Goal: Information Seeking & Learning: Learn about a topic

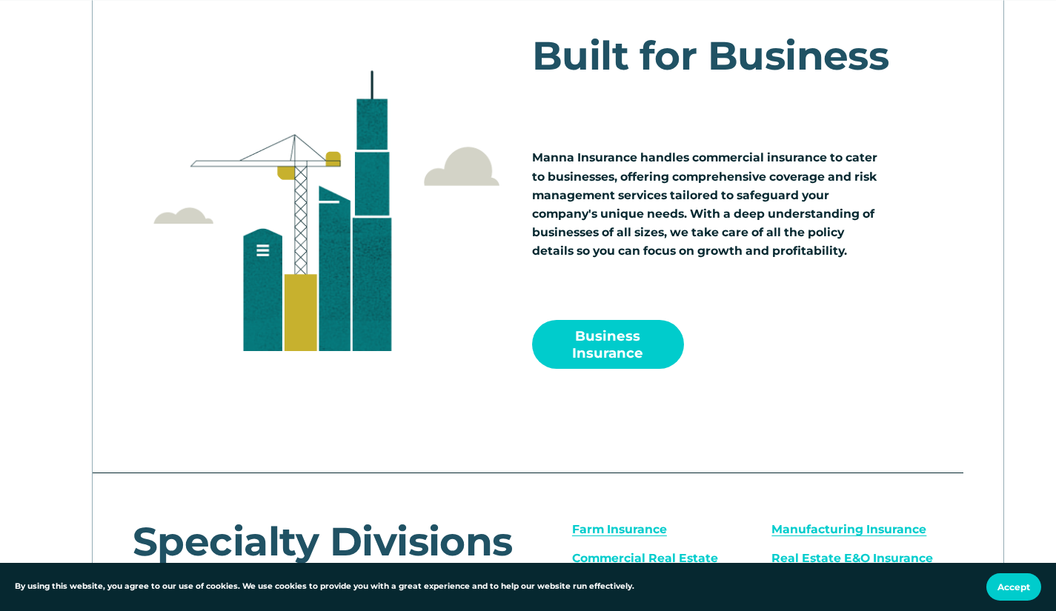
scroll to position [1778, 0]
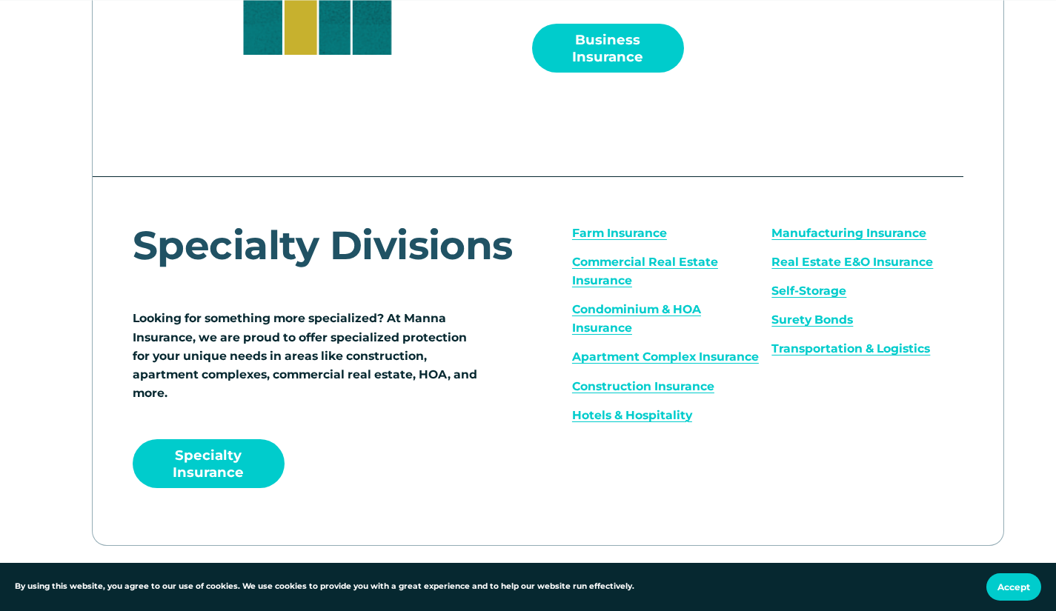
click at [204, 482] on link "Specialty Insurance" at bounding box center [209, 463] width 152 height 49
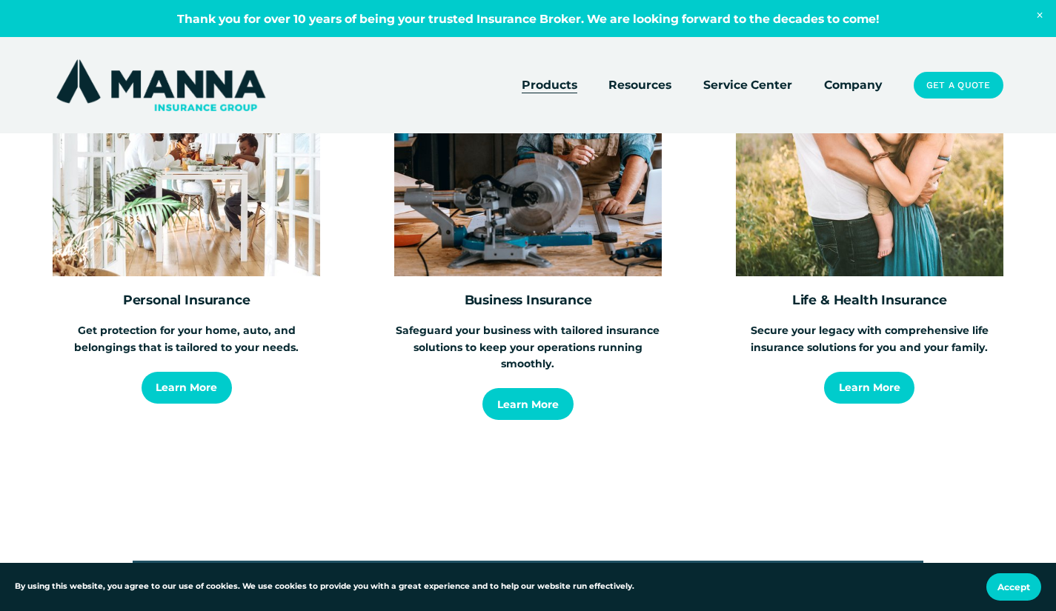
scroll to position [2223, 0]
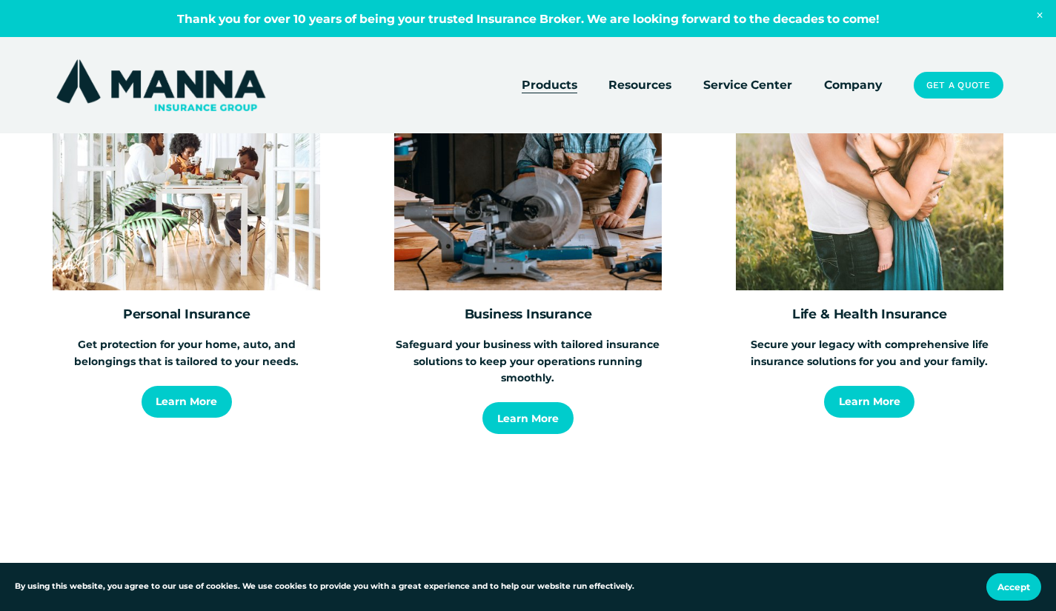
click at [196, 408] on link "Learn More" at bounding box center [187, 402] width 90 height 32
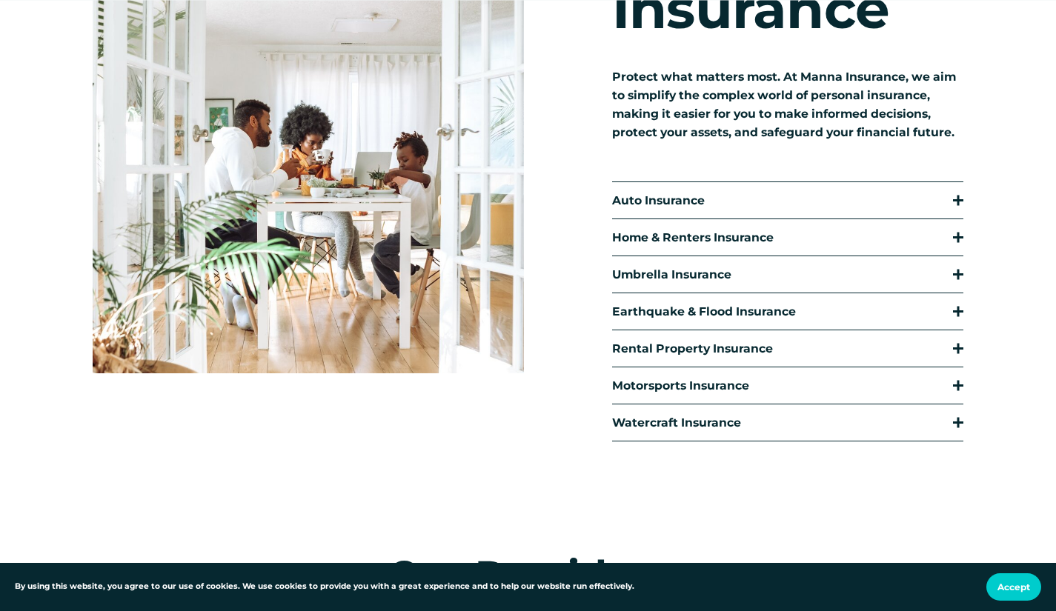
scroll to position [296, 0]
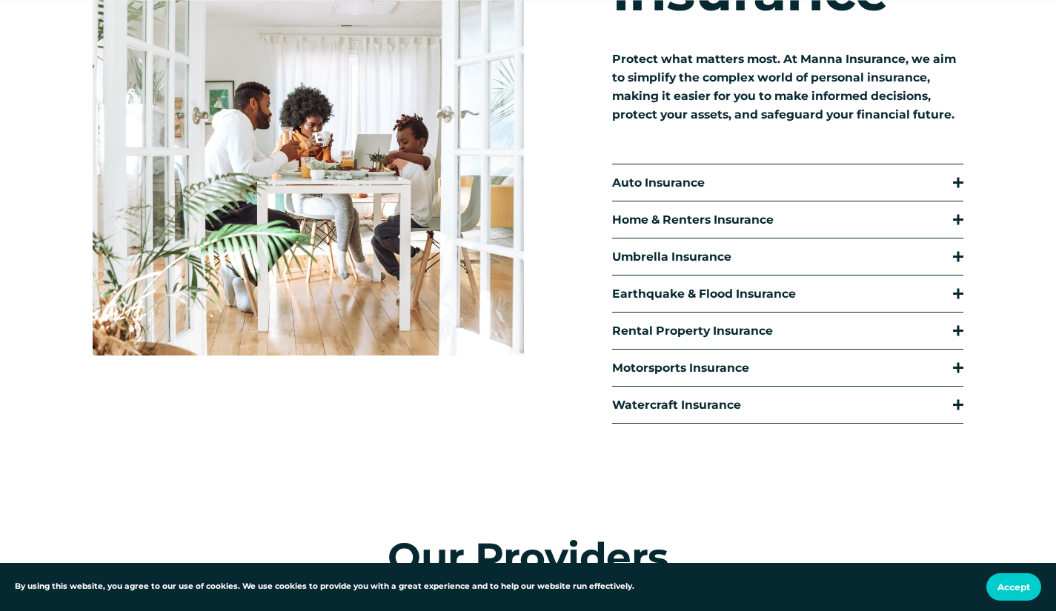
click at [956, 334] on div at bounding box center [958, 331] width 10 height 10
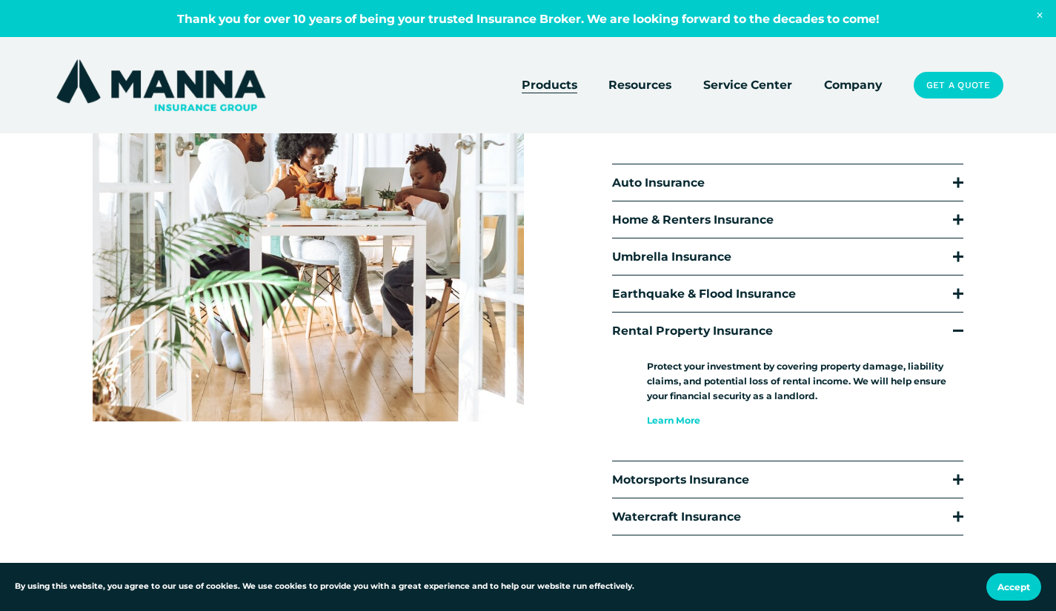
click at [956, 258] on div at bounding box center [958, 257] width 10 height 10
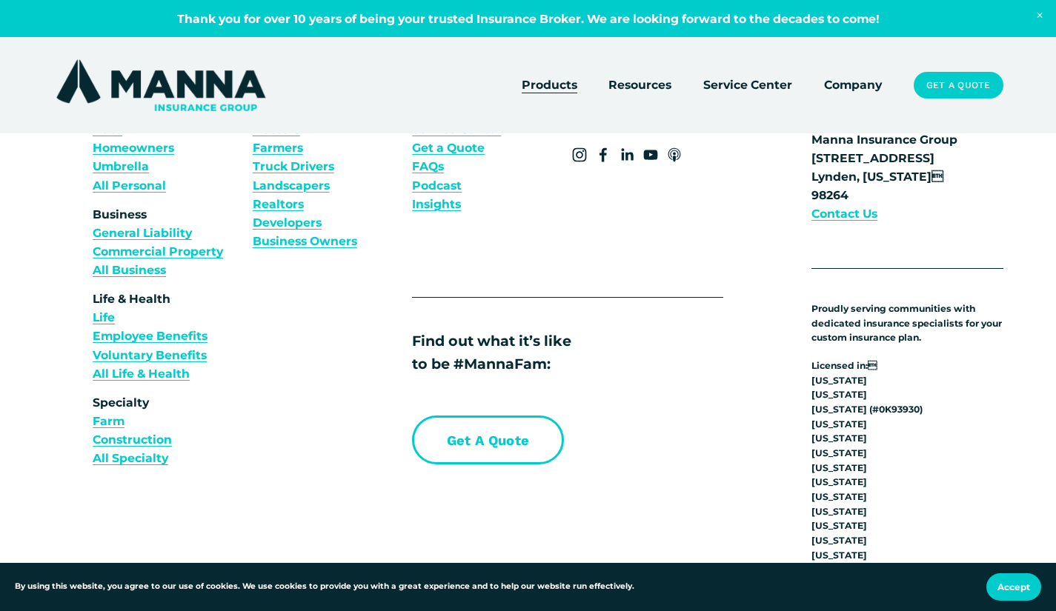
scroll to position [3631, 0]
